Goal: Task Accomplishment & Management: Manage account settings

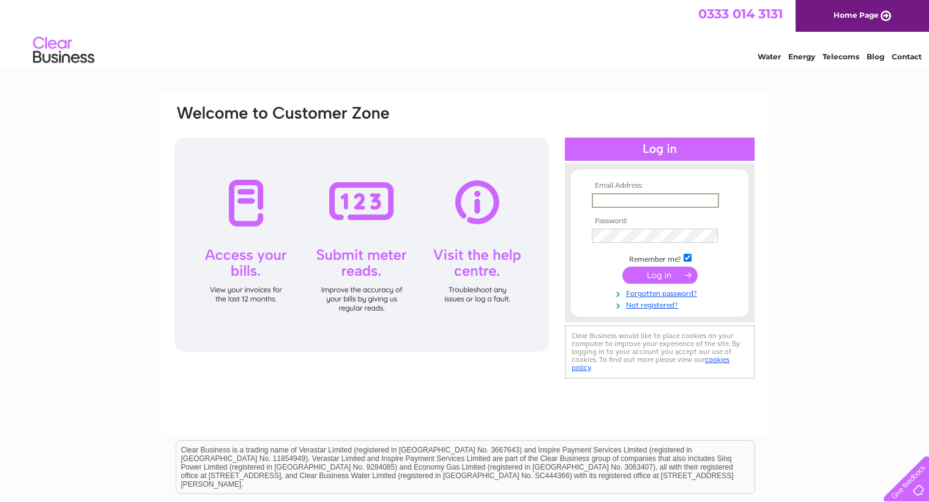
type input "[EMAIL_ADDRESS][DOMAIN_NAME]"
click at [659, 275] on input "submit" at bounding box center [659, 273] width 75 height 17
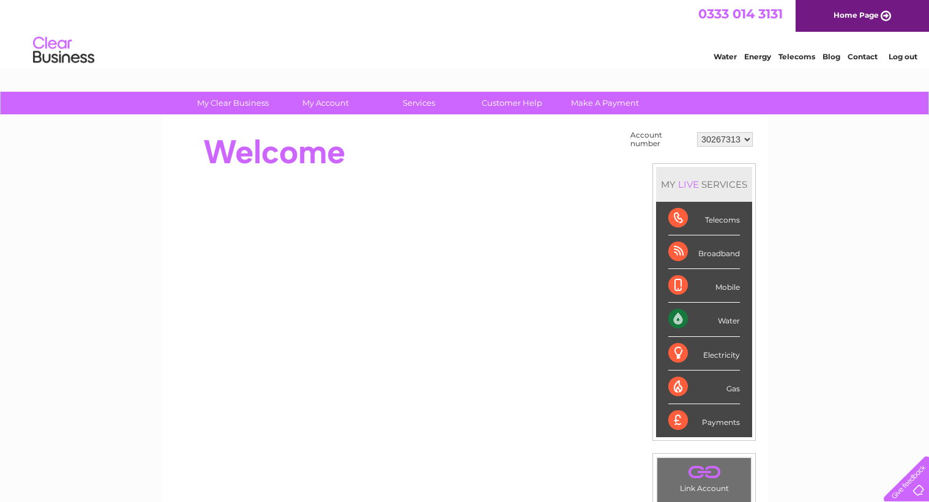
click at [682, 320] on div "Water" at bounding box center [704, 320] width 72 height 34
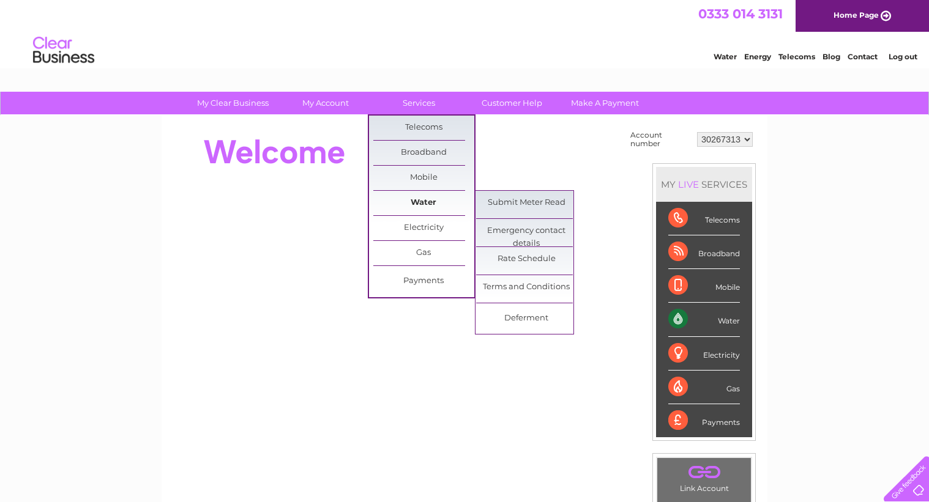
click at [425, 201] on link "Water" at bounding box center [423, 203] width 101 height 24
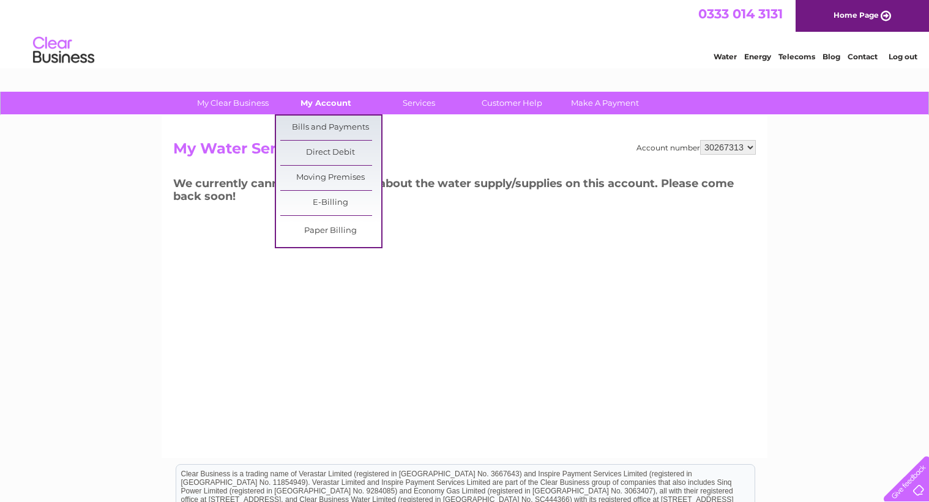
click at [334, 103] on link "My Account" at bounding box center [325, 103] width 101 height 23
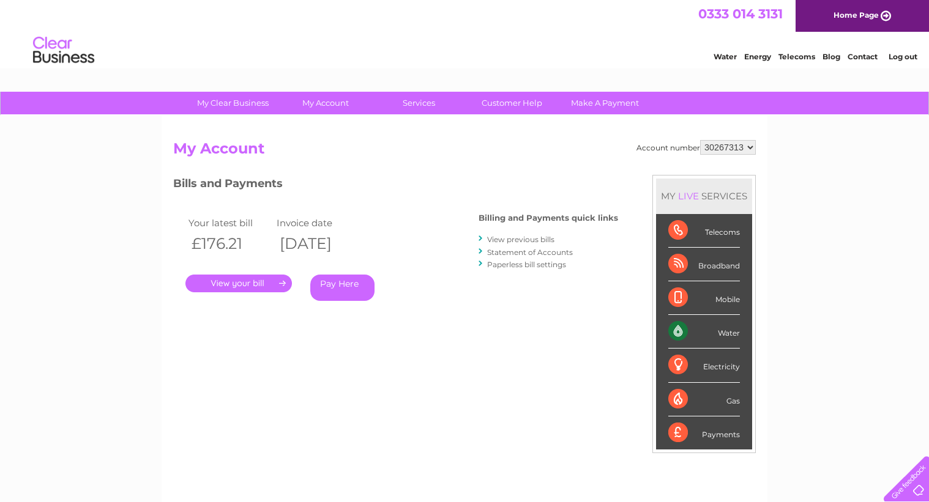
click at [246, 280] on link "." at bounding box center [238, 284] width 106 height 18
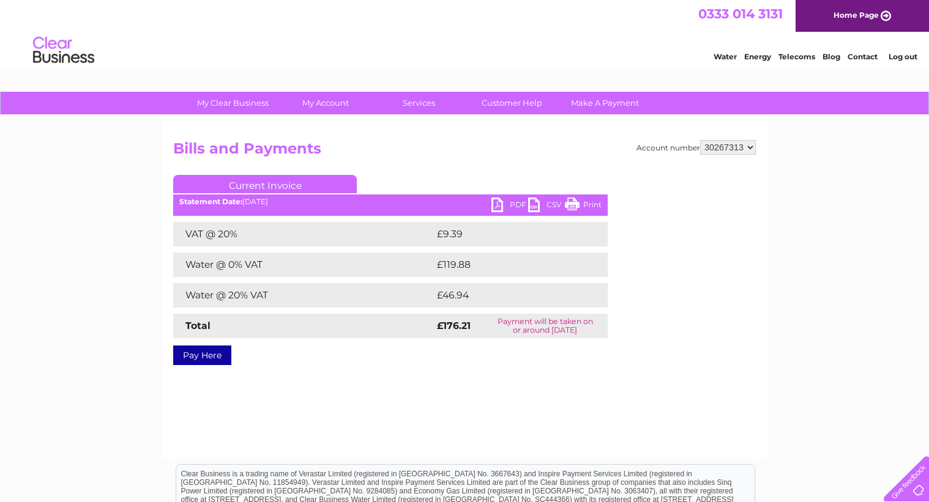
click at [498, 206] on link "PDF" at bounding box center [509, 207] width 37 height 18
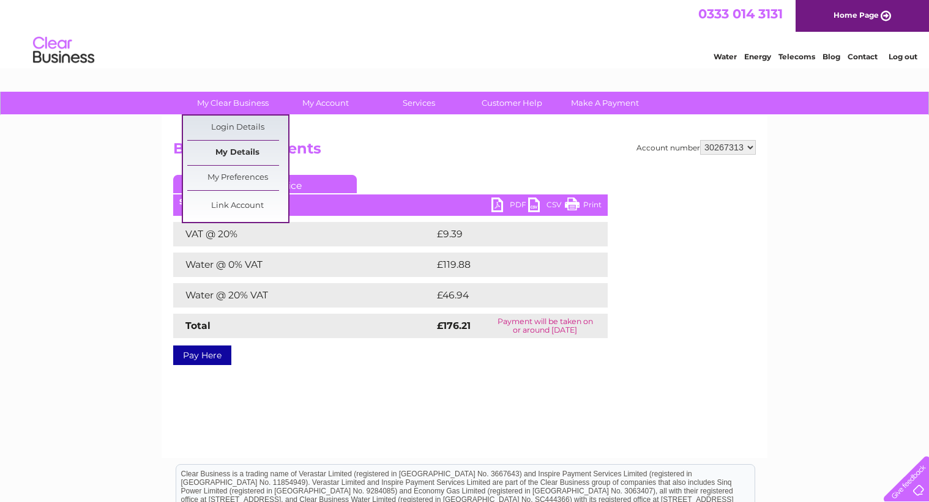
click at [243, 154] on link "My Details" at bounding box center [237, 153] width 101 height 24
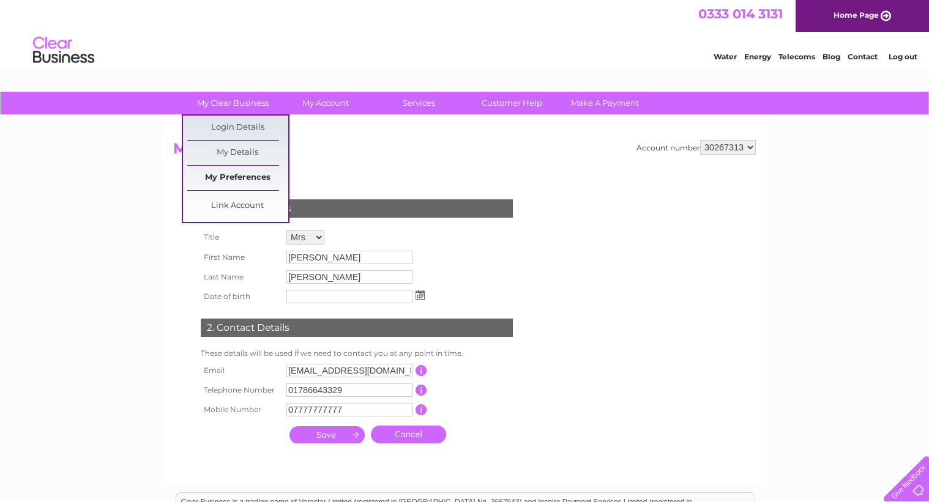
drag, startPoint x: 253, startPoint y: 180, endPoint x: 244, endPoint y: 182, distance: 8.8
click at [253, 180] on link "My Preferences" at bounding box center [237, 178] width 101 height 24
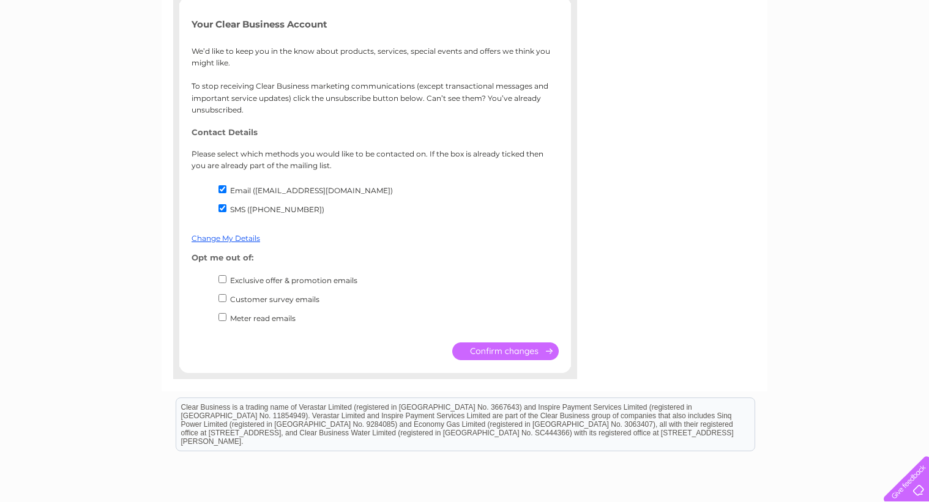
scroll to position [226, 0]
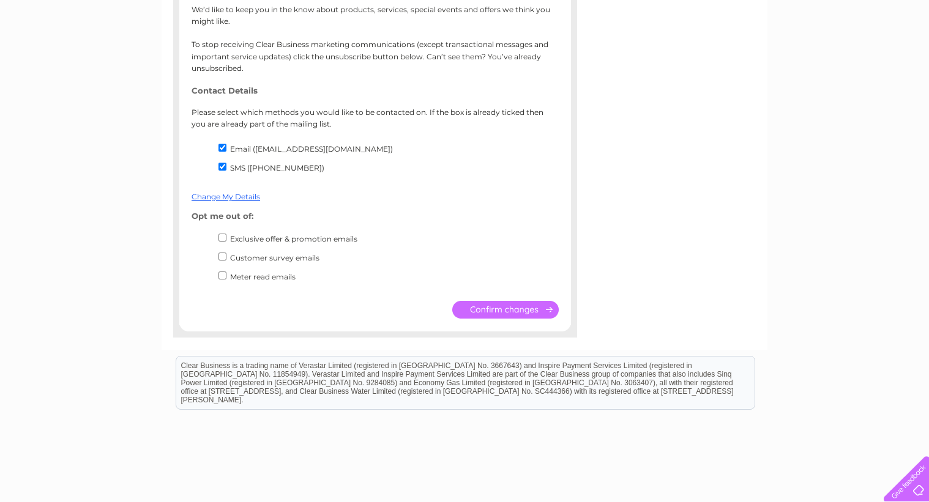
drag, startPoint x: 221, startPoint y: 165, endPoint x: 278, endPoint y: 209, distance: 71.8
click at [221, 165] on input "SMS ([PHONE_NUMBER])" at bounding box center [222, 167] width 8 height 8
checkbox input "false"
click at [505, 303] on input "submit" at bounding box center [505, 310] width 106 height 18
